Goal: Transaction & Acquisition: Purchase product/service

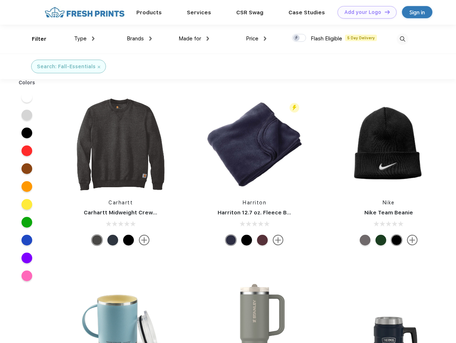
click at [364, 12] on link "Add your Logo Design Tool" at bounding box center [366, 12] width 59 height 13
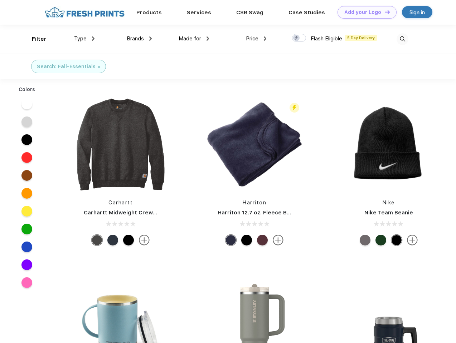
click at [0, 0] on div "Design Tool" at bounding box center [0, 0] width 0 height 0
click at [384, 12] on link "Add your Logo Design Tool" at bounding box center [366, 12] width 59 height 13
click at [34, 39] on div "Filter" at bounding box center [39, 39] width 15 height 8
click at [84, 39] on span "Type" at bounding box center [80, 38] width 13 height 6
click at [139, 39] on span "Brands" at bounding box center [135, 38] width 17 height 6
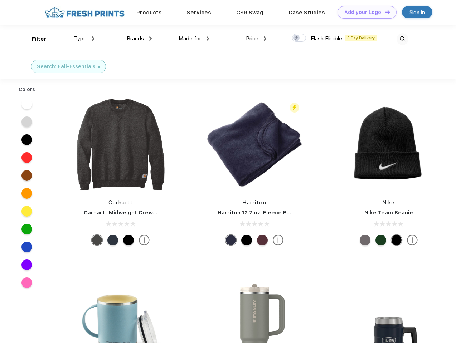
click at [194, 39] on span "Made for" at bounding box center [190, 38] width 23 height 6
click at [256, 39] on span "Price" at bounding box center [252, 38] width 13 height 6
click at [299, 38] on div at bounding box center [299, 38] width 14 height 8
click at [297, 38] on input "checkbox" at bounding box center [294, 36] width 5 height 5
click at [402, 39] on img at bounding box center [402, 39] width 12 height 12
